Goal: Task Accomplishment & Management: Use online tool/utility

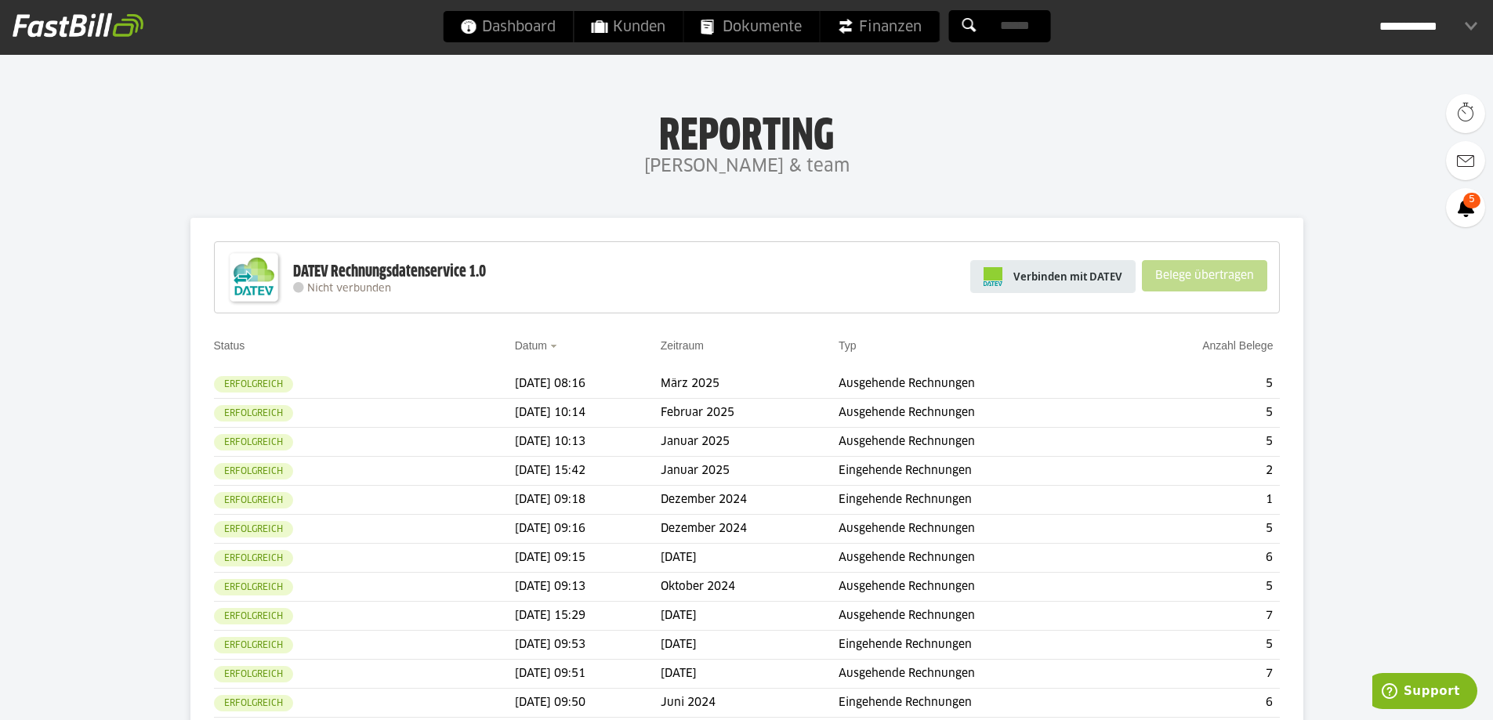
click at [1030, 283] on span "Verbinden mit DATEV" at bounding box center [1067, 277] width 109 height 16
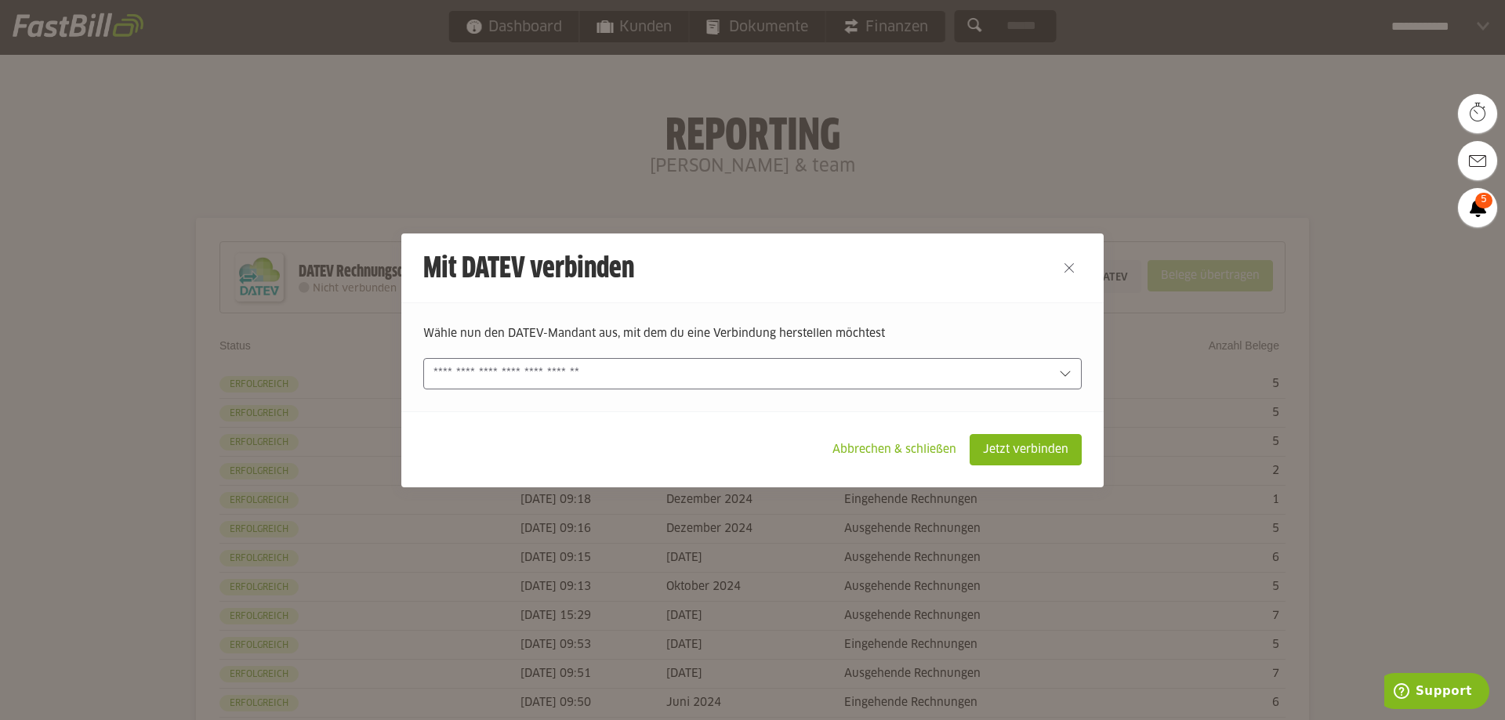
click at [614, 380] on input "text" at bounding box center [741, 373] width 616 height 17
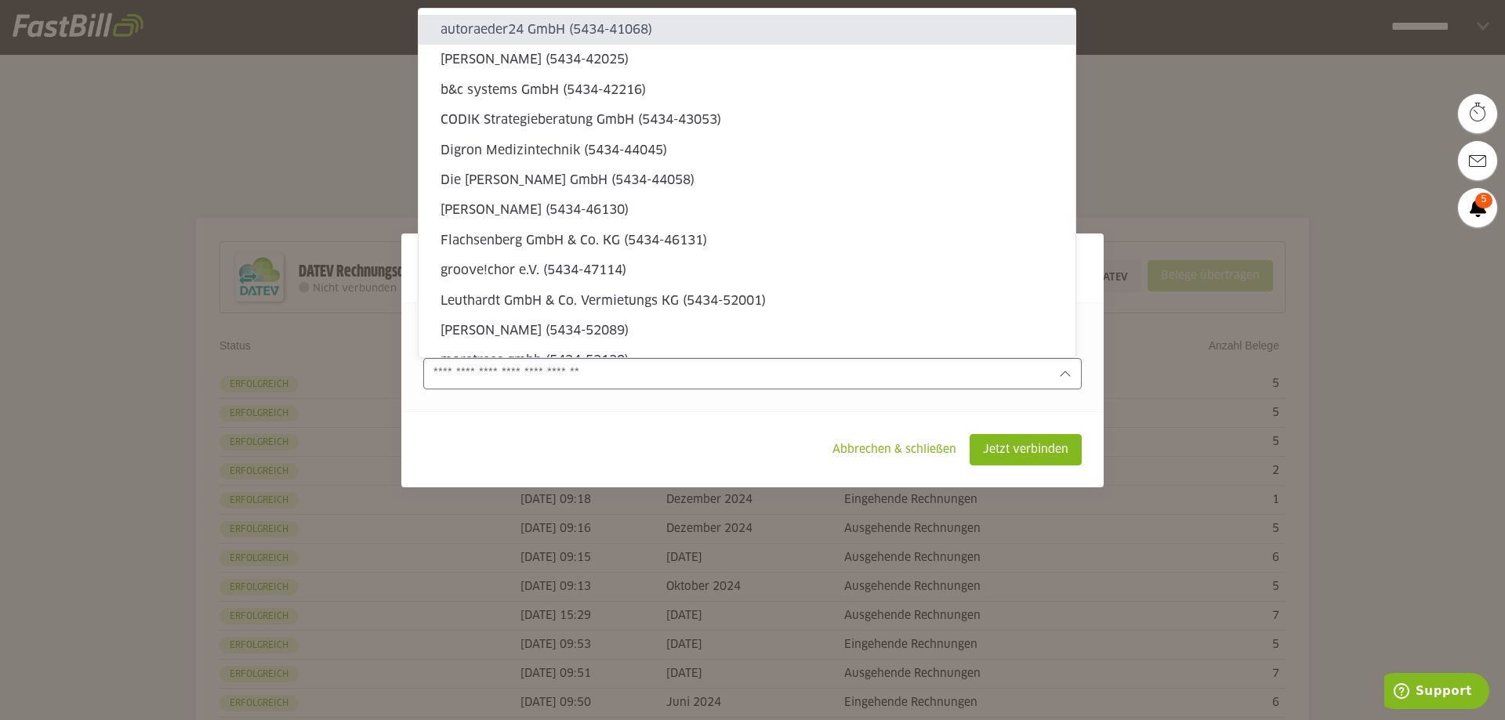
type sl-option "5434-41068"
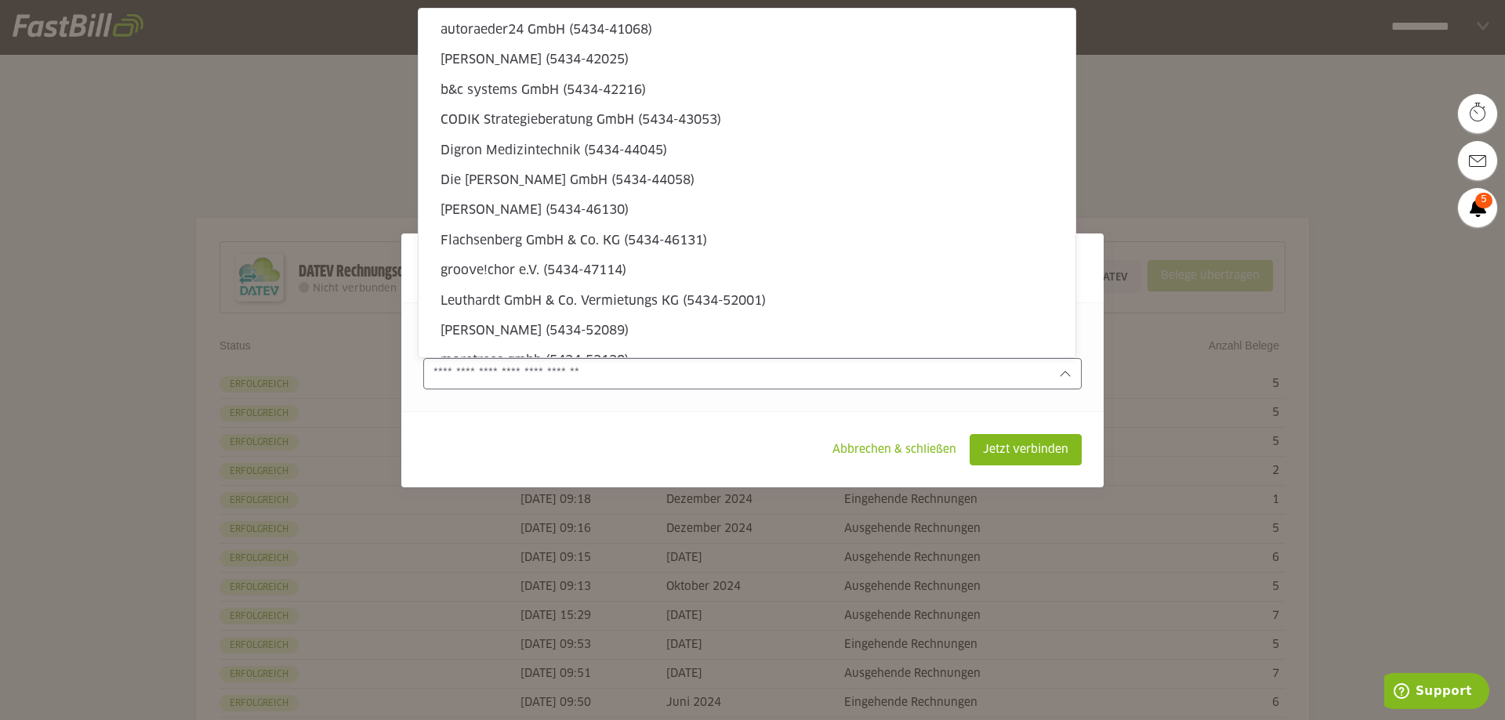
type sl-option "114848-3"
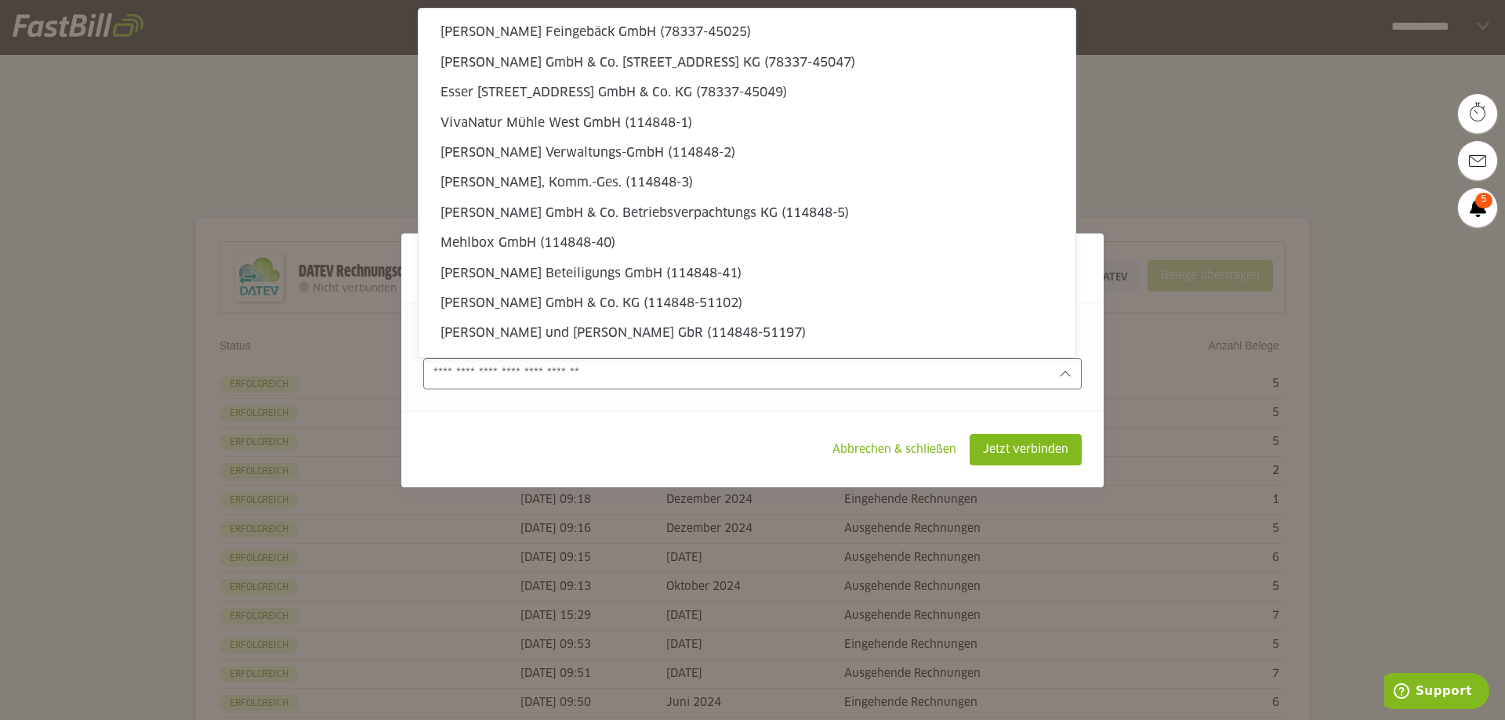
type sl-option "469138-50018"
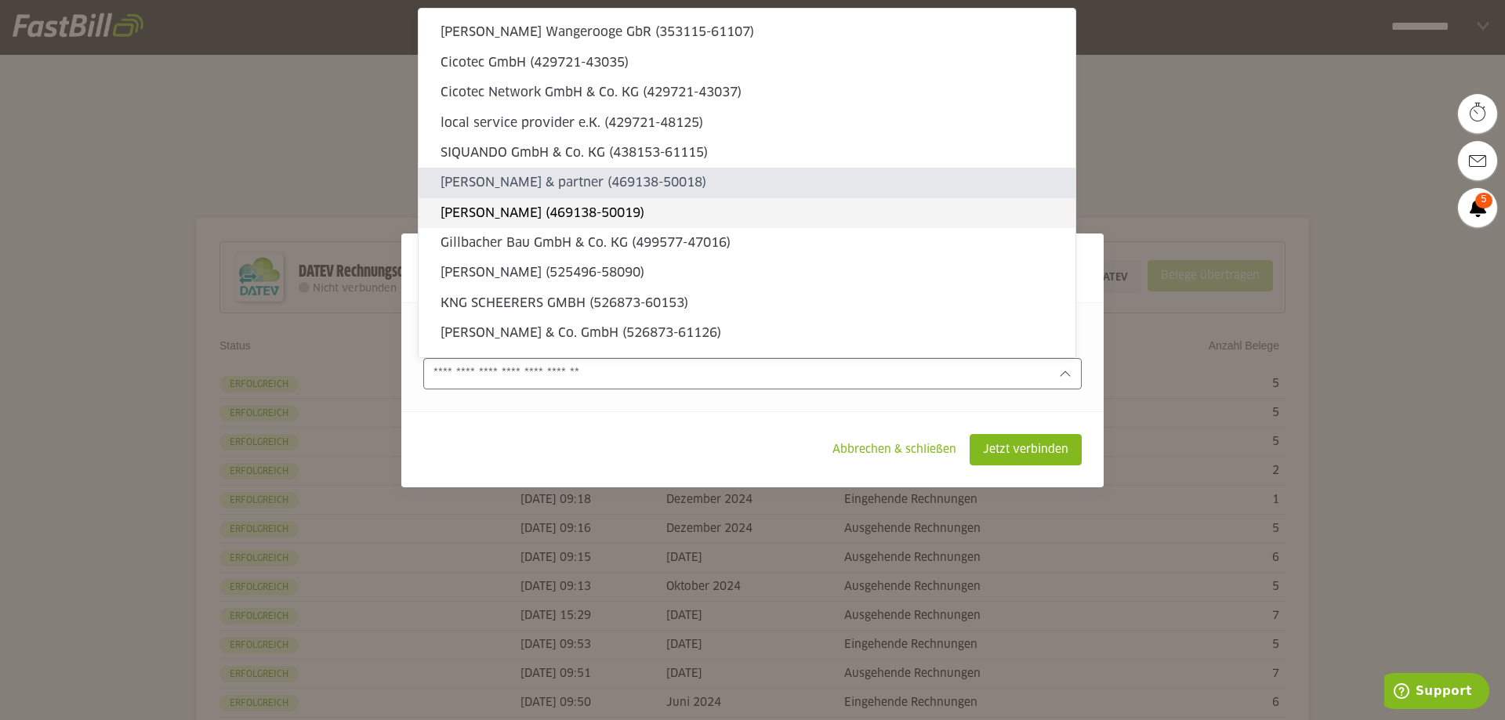
click at [567, 207] on slot "[PERSON_NAME] (469138-50019)" at bounding box center [751, 213] width 622 height 17
type input "**********"
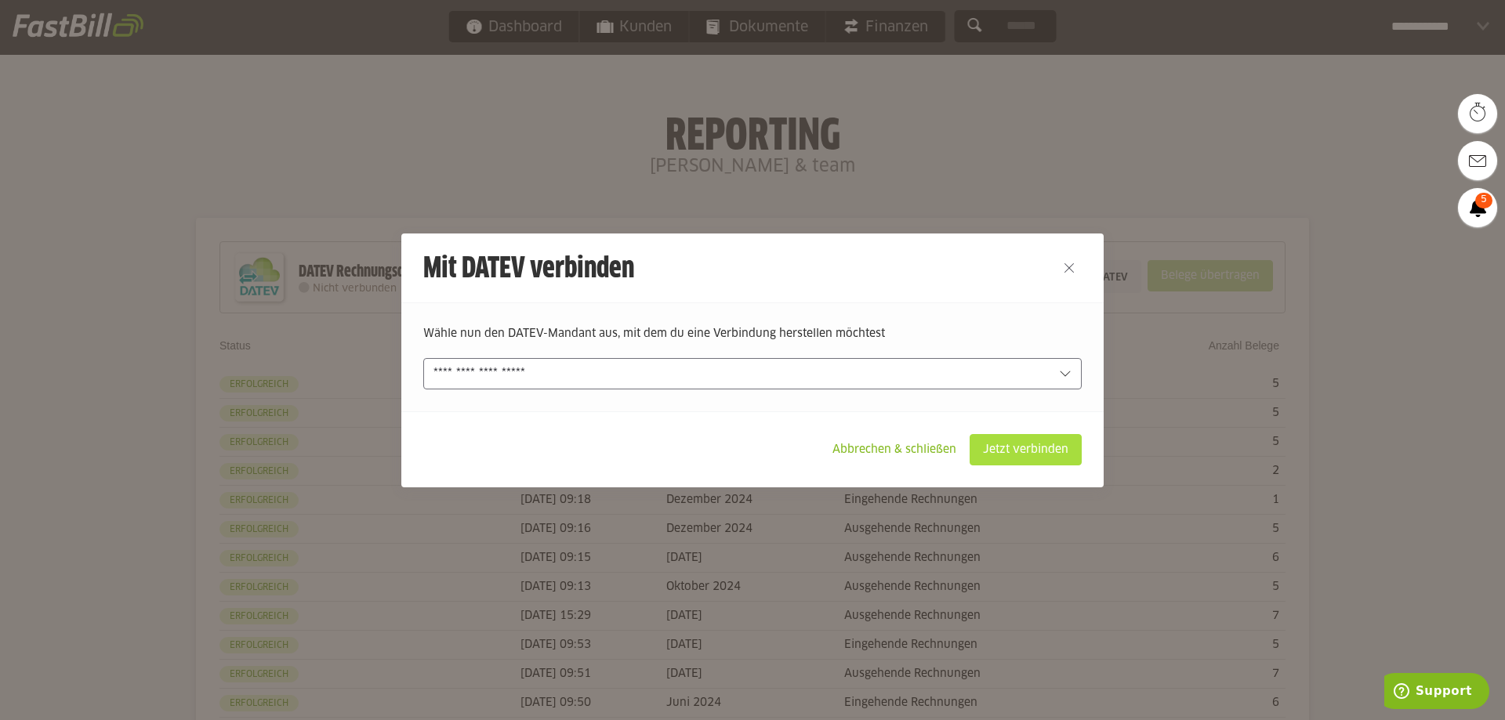
click at [1018, 459] on slot "Jetzt verbinden" at bounding box center [1025, 450] width 110 height 30
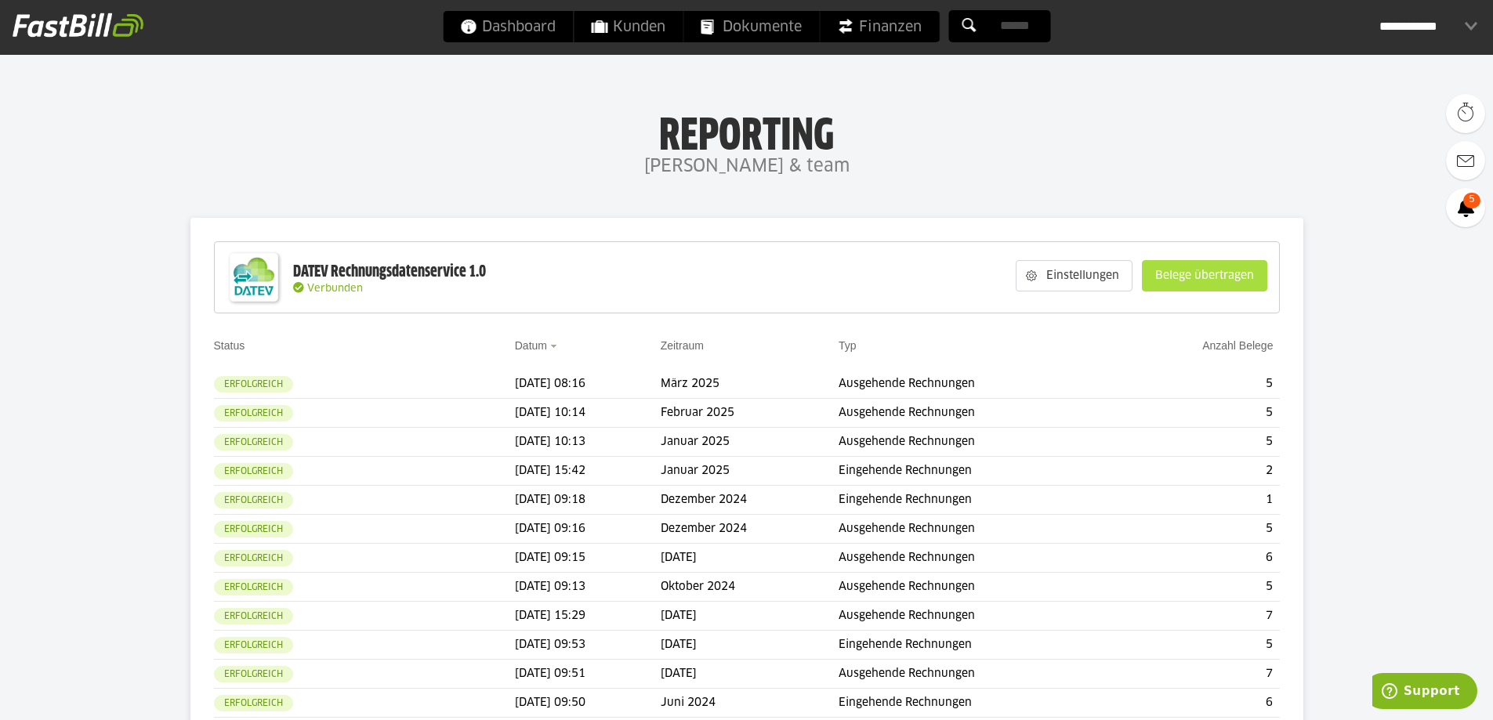
click at [1196, 279] on slot "Belege übertragen" at bounding box center [1204, 276] width 124 height 30
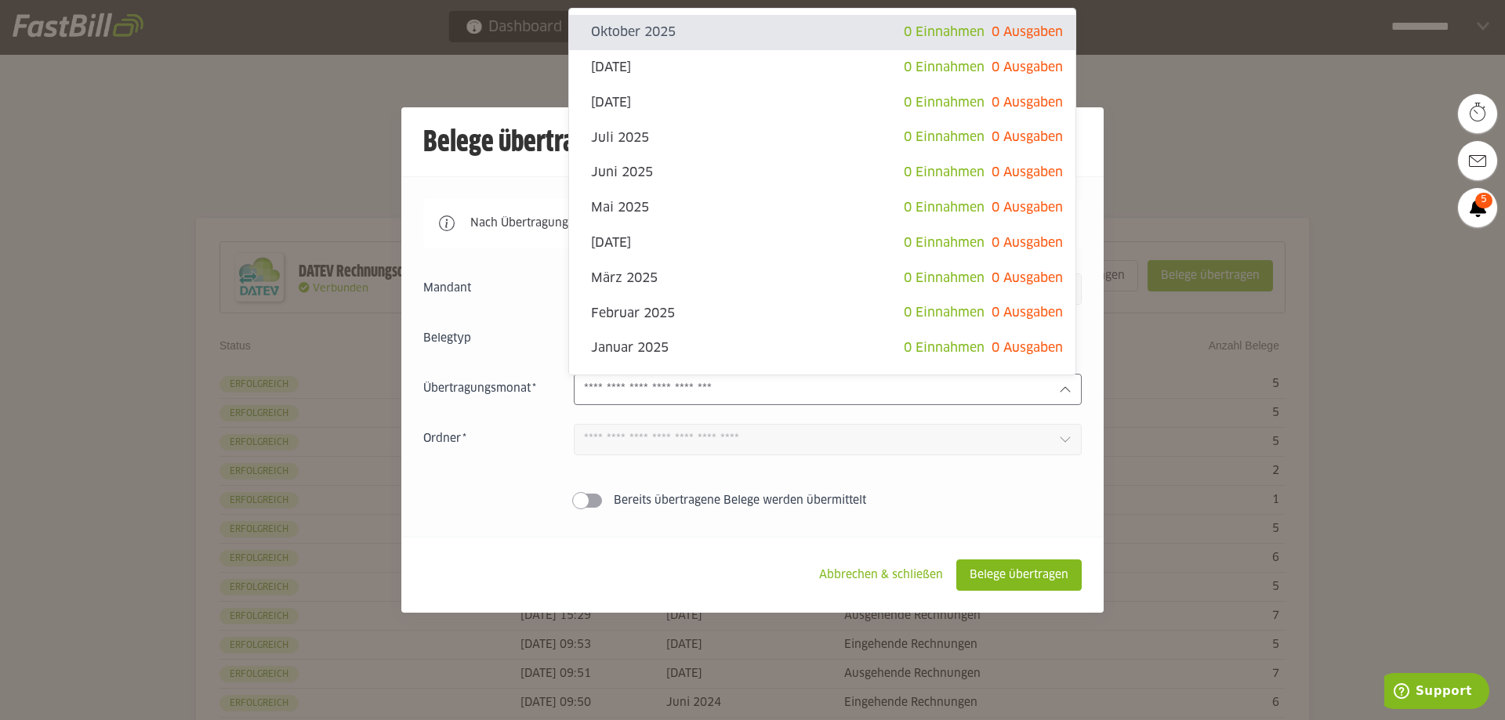
click at [890, 378] on div at bounding box center [828, 389] width 508 height 31
click at [792, 393] on input "text" at bounding box center [815, 389] width 462 height 17
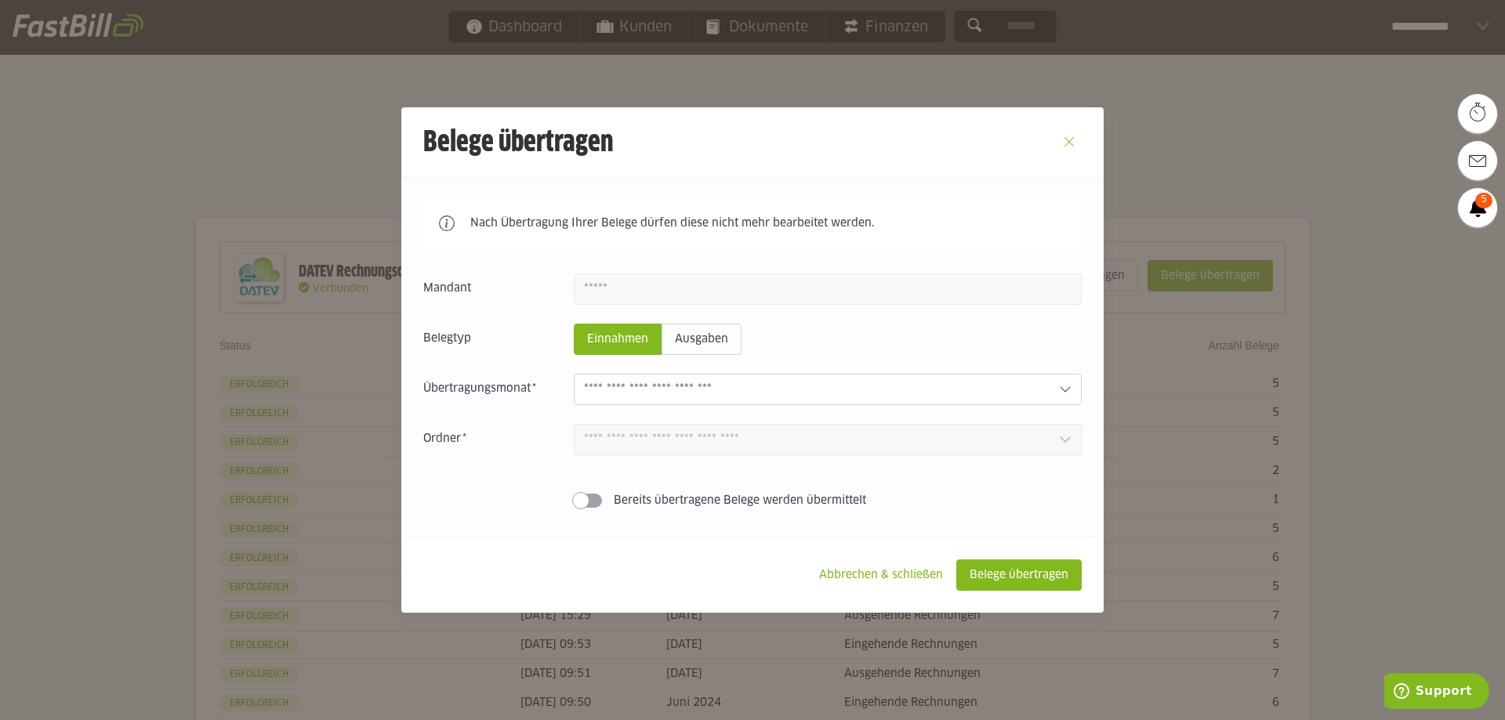
click at [1062, 143] on button "Close" at bounding box center [1068, 141] width 25 height 25
